Goal: Information Seeking & Learning: Learn about a topic

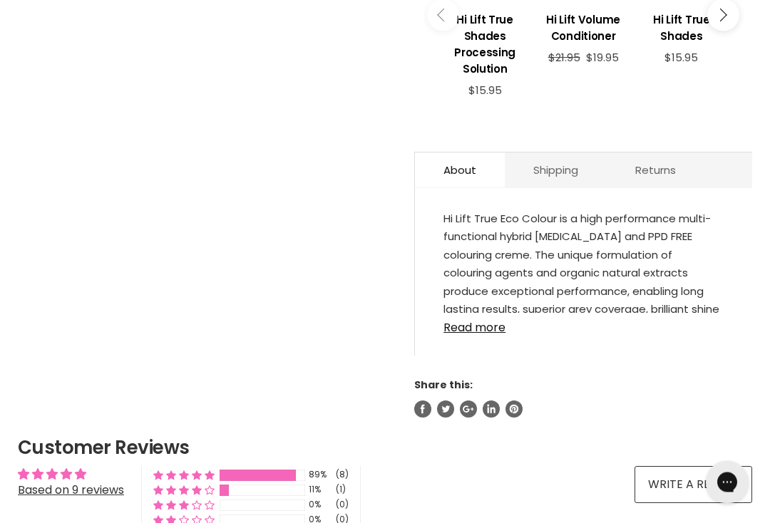
scroll to position [701, 0]
click at [492, 333] on link "Read more" at bounding box center [583, 322] width 280 height 21
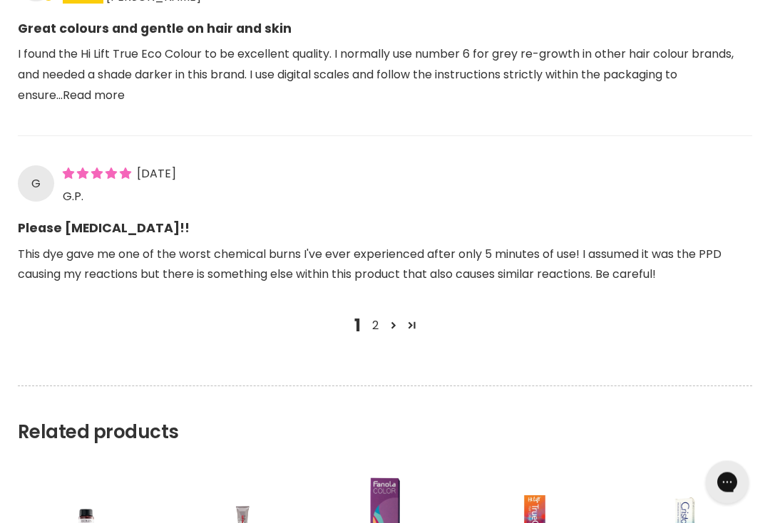
scroll to position [1911, 0]
click at [378, 321] on link "2" at bounding box center [375, 325] width 18 height 17
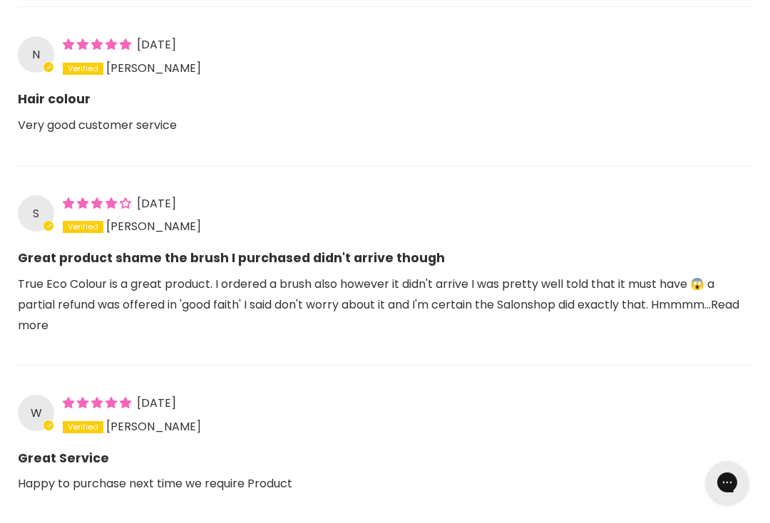
scroll to position [1398, 0]
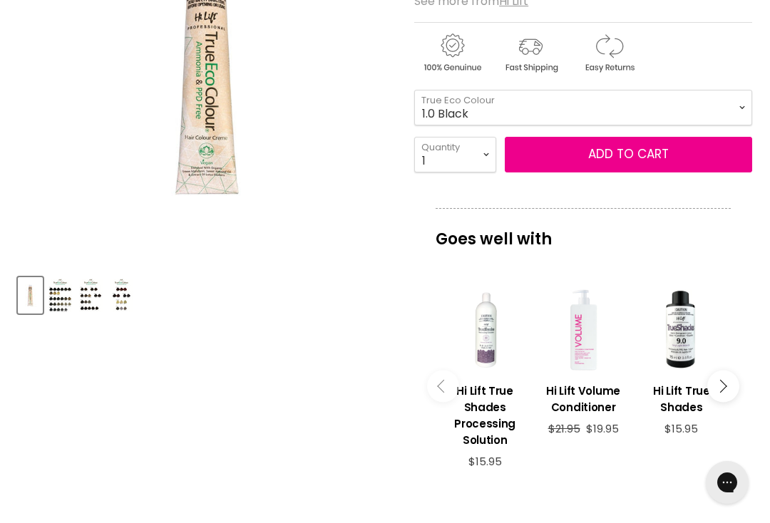
click at [56, 291] on img "Product thumbnails" at bounding box center [60, 295] width 24 height 33
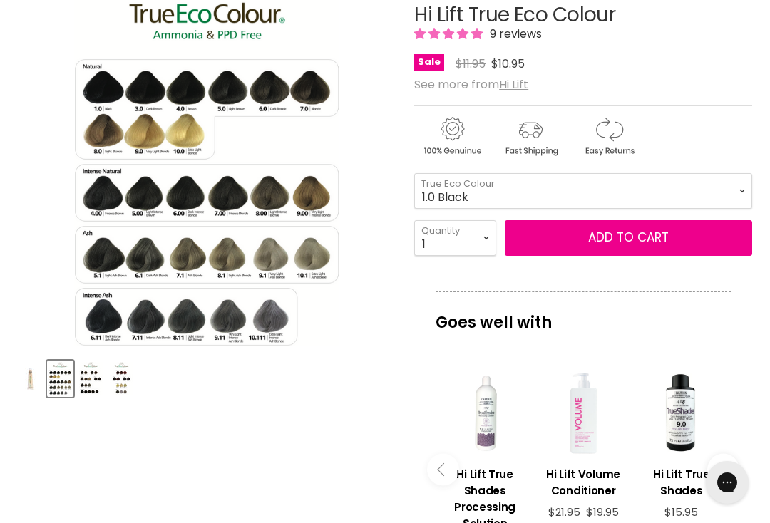
scroll to position [242, 0]
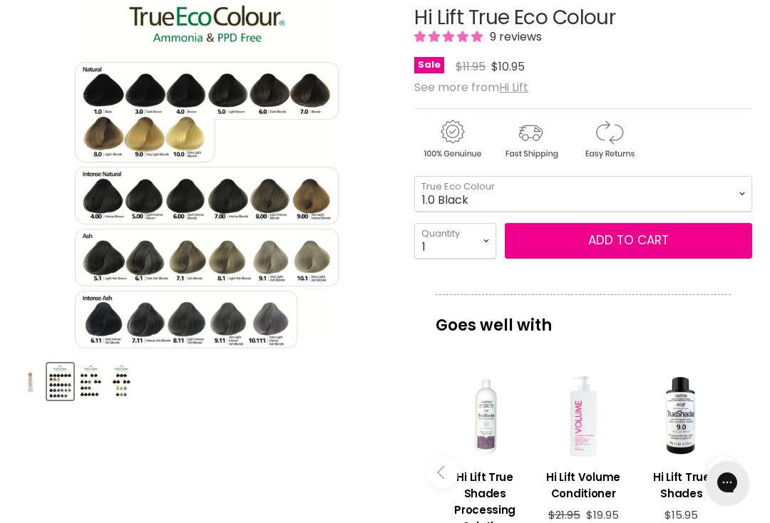
click at [96, 385] on img "Product thumbnails" at bounding box center [91, 381] width 24 height 33
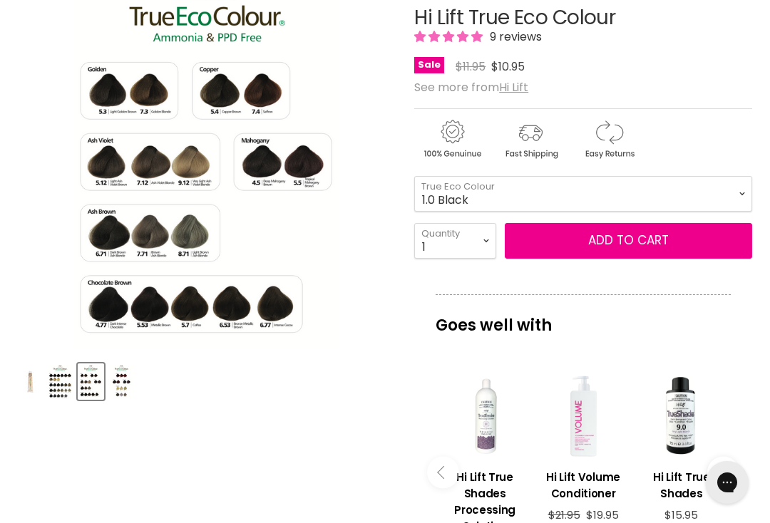
click at [131, 381] on img "Product thumbnails" at bounding box center [122, 381] width 24 height 33
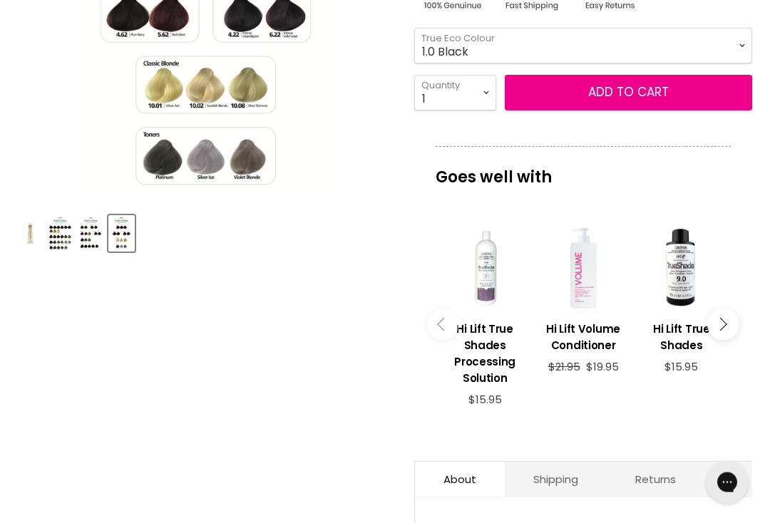
scroll to position [397, 0]
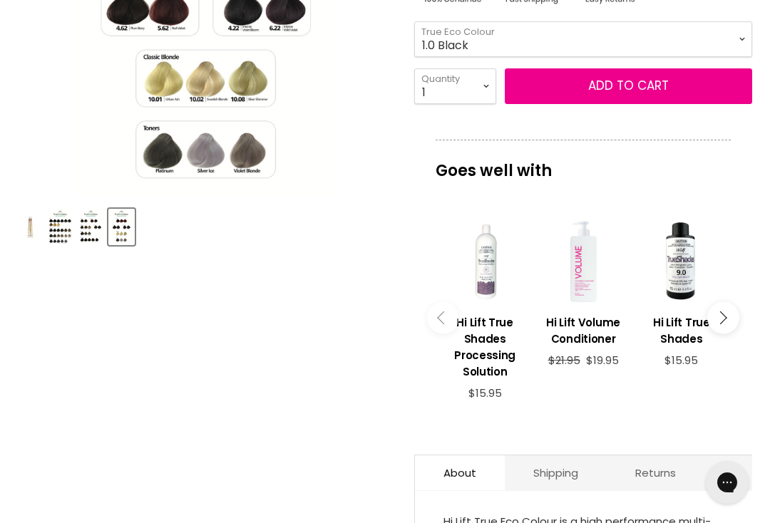
click at [730, 324] on button "Main content" at bounding box center [723, 318] width 32 height 32
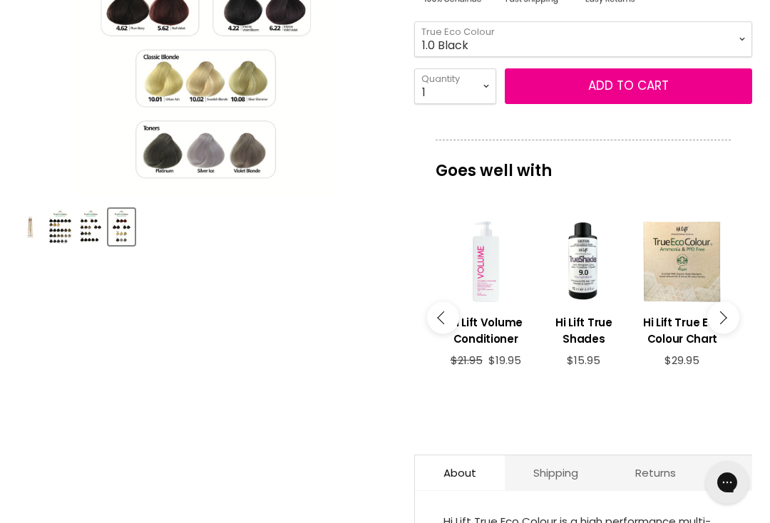
click at [727, 322] on button "Main content" at bounding box center [723, 318] width 32 height 32
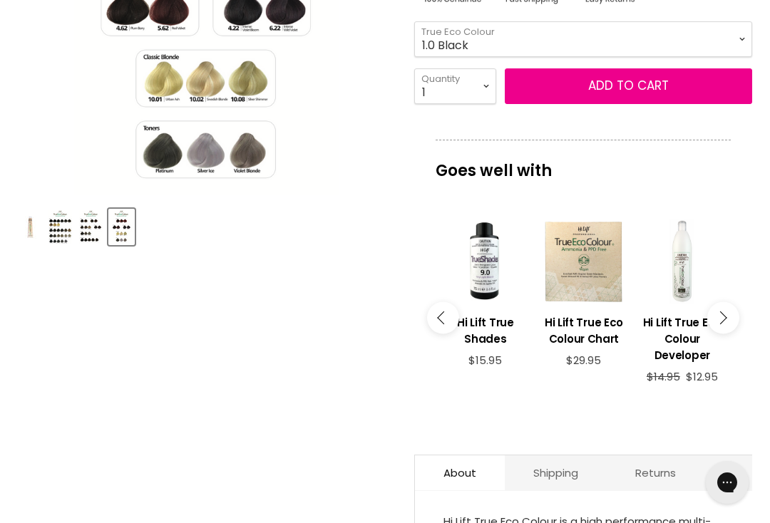
click at [597, 337] on h3 "Hi Lift True Eco Colour Chart" at bounding box center [584, 330] width 84 height 33
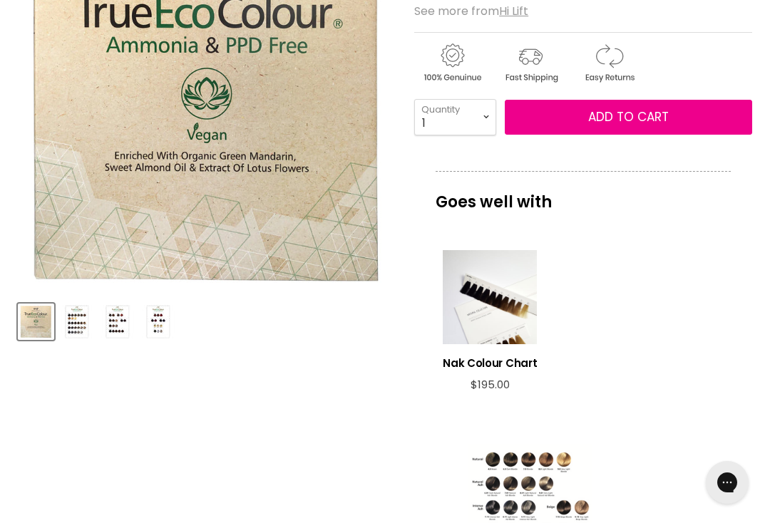
scroll to position [282, 0]
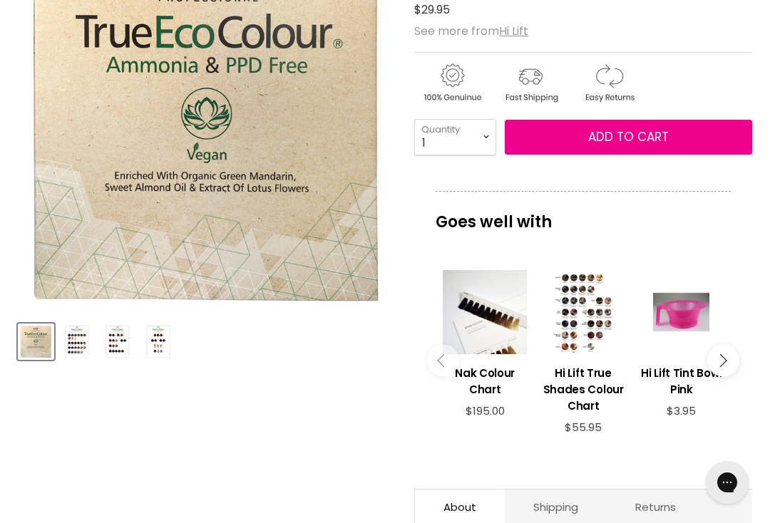
click at [85, 346] on img "Product thumbnails" at bounding box center [76, 341] width 33 height 33
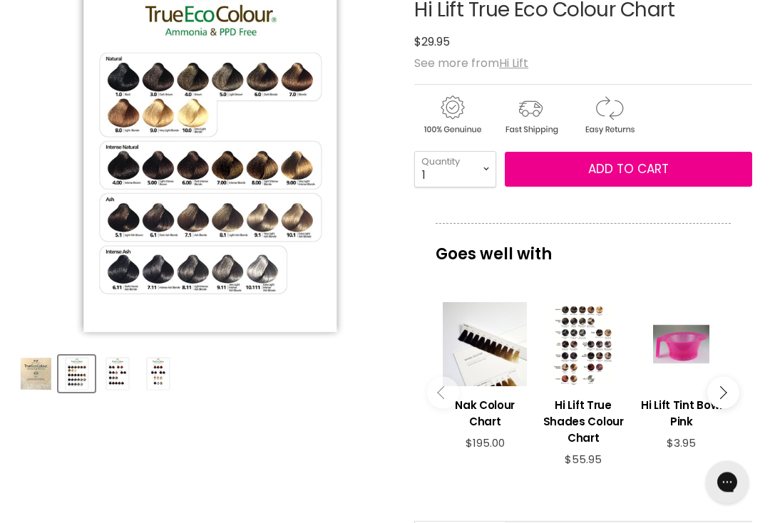
click at [120, 373] on img "Product thumbnails" at bounding box center [116, 374] width 33 height 33
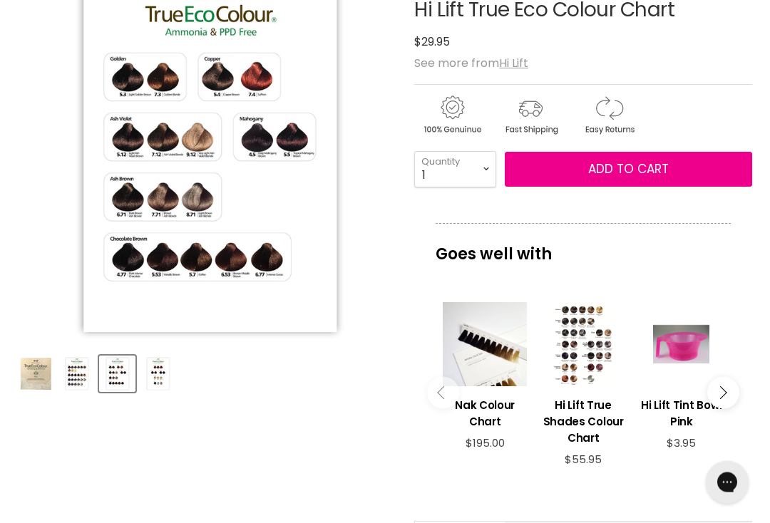
scroll to position [250, 0]
click at [164, 373] on img "Product thumbnails" at bounding box center [157, 373] width 33 height 33
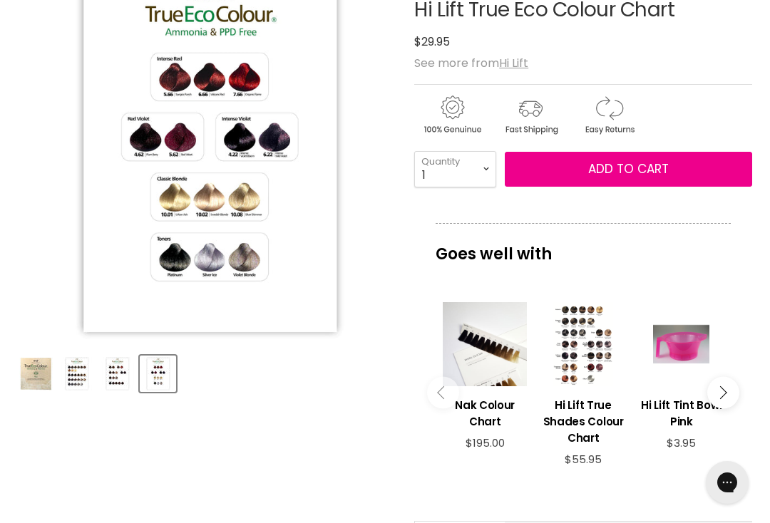
click at [32, 376] on img "Product thumbnails" at bounding box center [35, 373] width 33 height 33
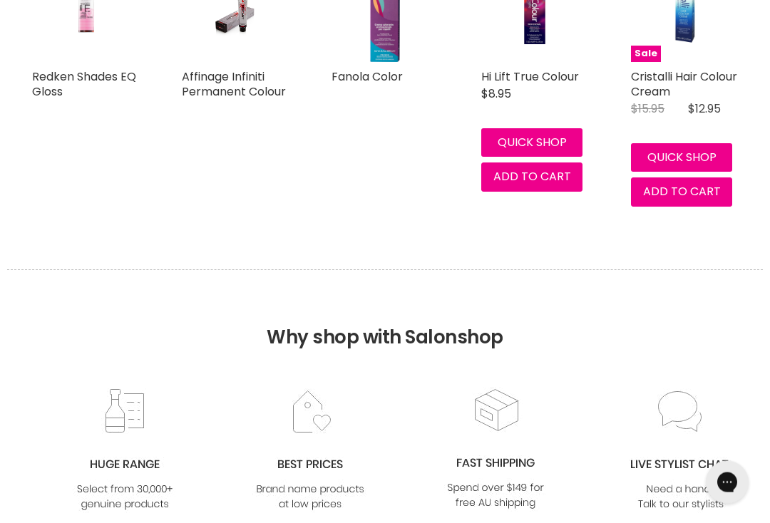
scroll to position [1188, 0]
